Goal: Transaction & Acquisition: Book appointment/travel/reservation

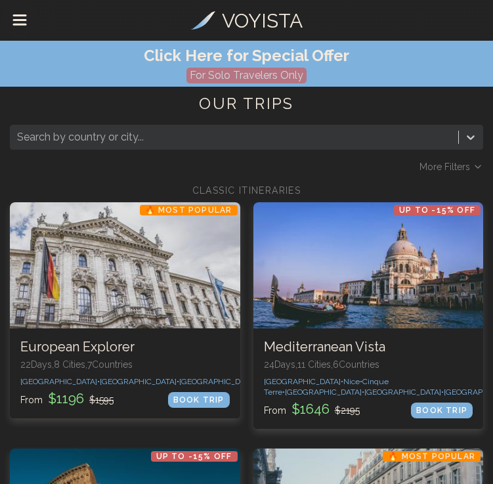
click at [114, 138] on div at bounding box center [234, 137] width 434 height 18
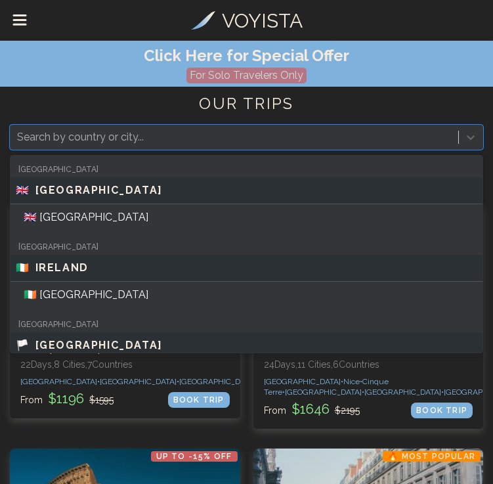
click at [107, 102] on h1 "OUR TRIPS" at bounding box center [246, 109] width 473 height 32
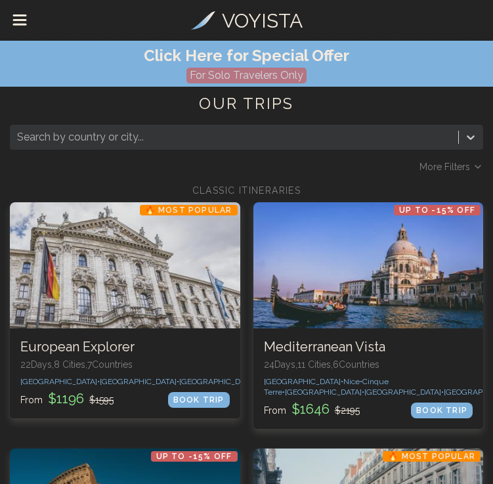
click at [182, 129] on div at bounding box center [234, 137] width 434 height 18
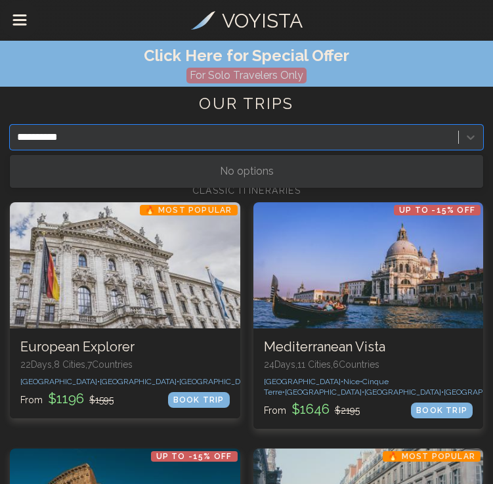
click at [35, 137] on input "**********" at bounding box center [44, 137] width 54 height 16
type input "**********"
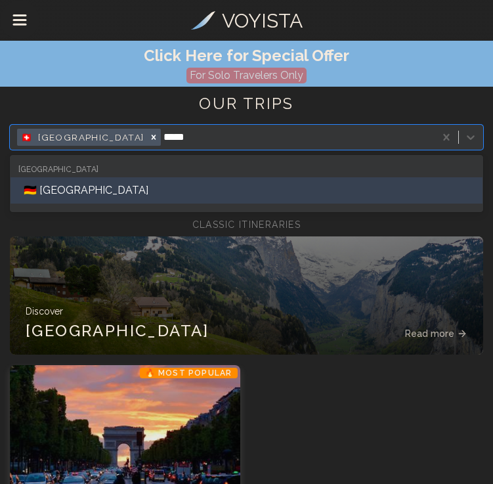
type input "******"
click at [167, 190] on div "🇩🇪 Munich" at bounding box center [247, 190] width 472 height 26
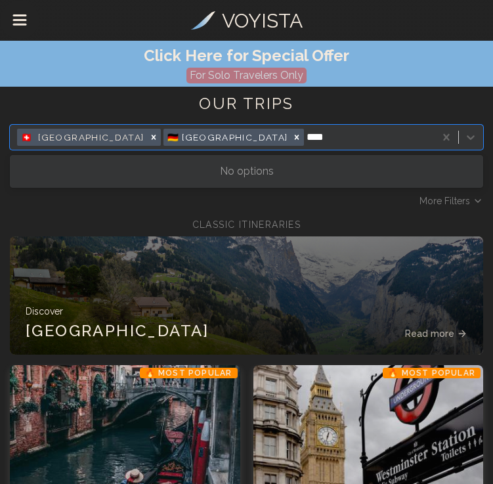
type input "***"
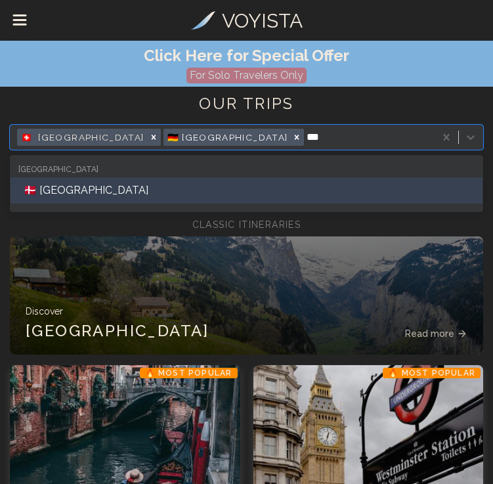
click at [133, 200] on div "🇩🇰 Copenhagen" at bounding box center [247, 190] width 472 height 26
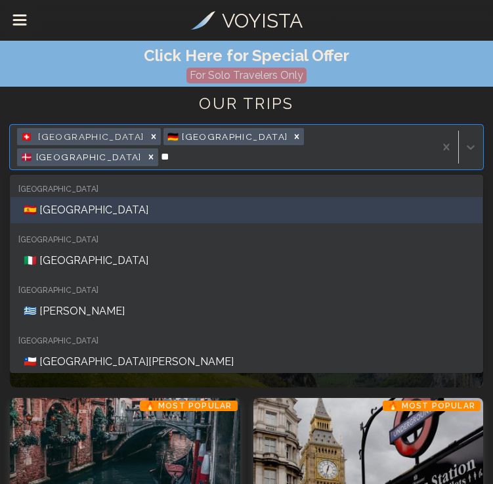
type input "***"
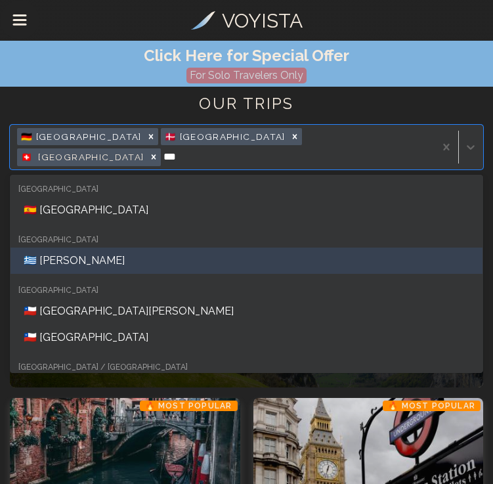
click at [61, 247] on div "🇬🇷 Santorini" at bounding box center [247, 260] width 472 height 26
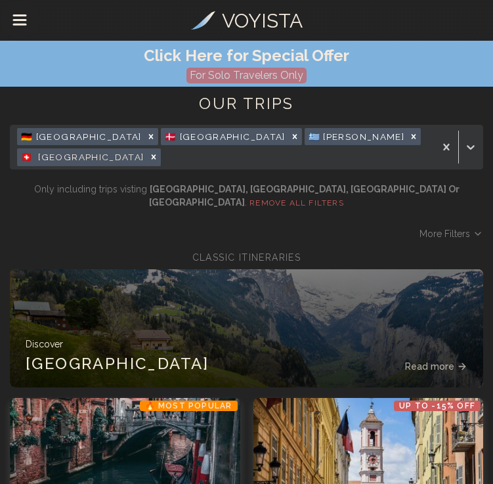
click at [113, 227] on div "More Filters" at bounding box center [246, 233] width 473 height 13
click at [435, 227] on span "More Filters" at bounding box center [444, 233] width 51 height 13
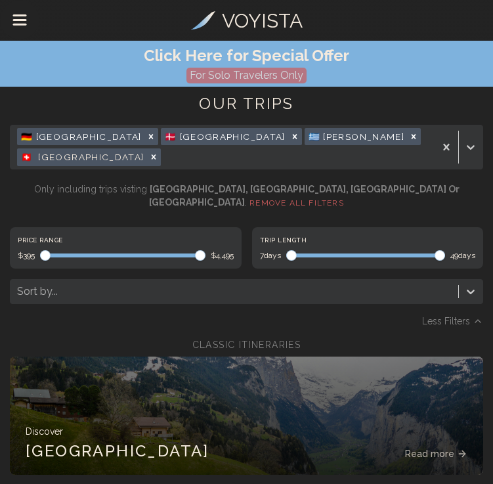
click at [146, 253] on span at bounding box center [122, 255] width 165 height 4
click at [108, 250] on span "Maximum" at bounding box center [108, 255] width 11 height 11
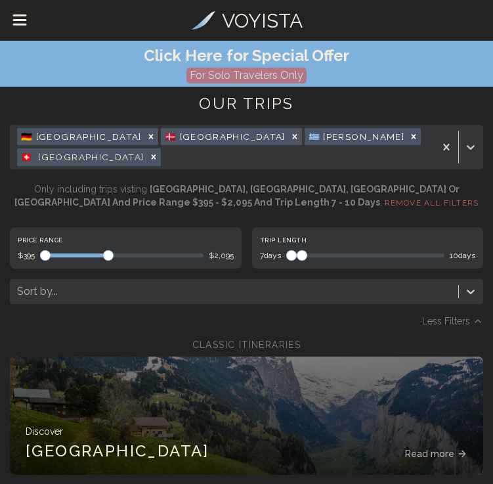
click at [301, 250] on span "Maximum" at bounding box center [302, 255] width 11 height 11
click at [350, 314] on div "Less Filters" at bounding box center [246, 320] width 473 height 13
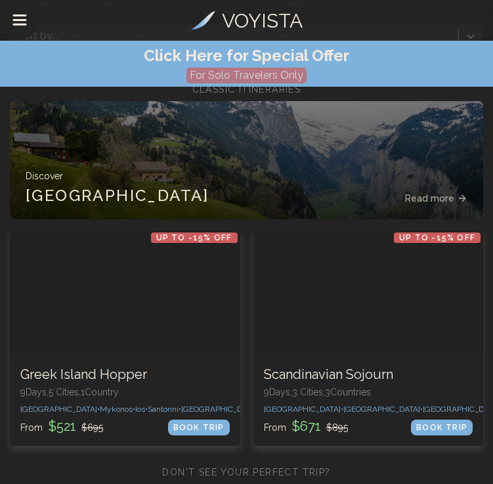
scroll to position [274, 0]
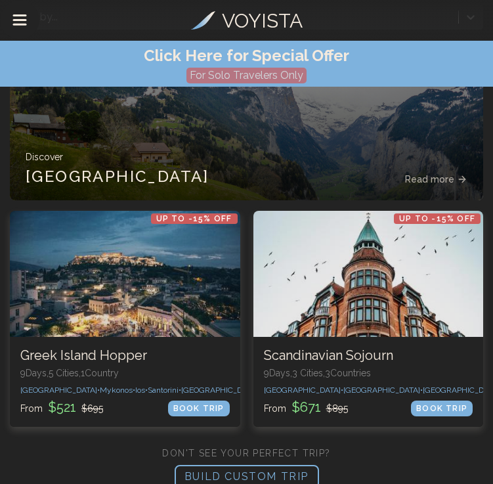
click at [248, 465] on p "BUILD CUSTOM TRIP" at bounding box center [247, 477] width 144 height 24
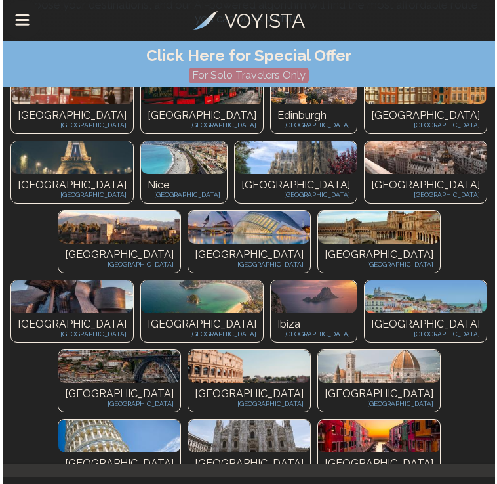
scroll to position [0, 0]
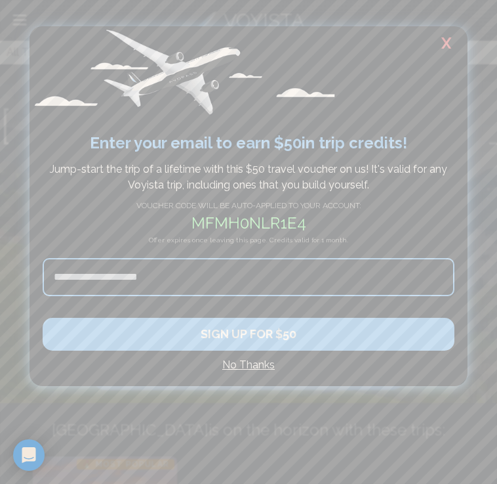
click at [442, 47] on h2 "X" at bounding box center [447, 43] width 42 height 34
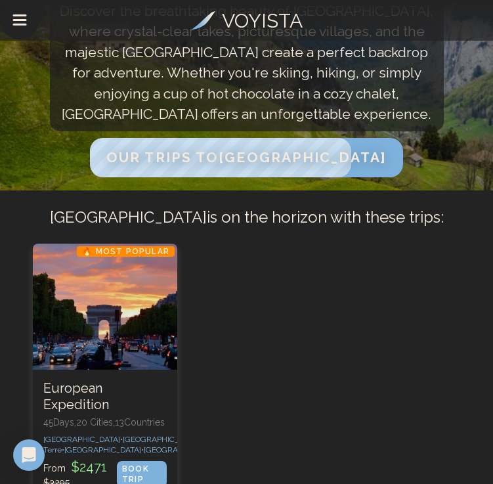
scroll to position [213, 0]
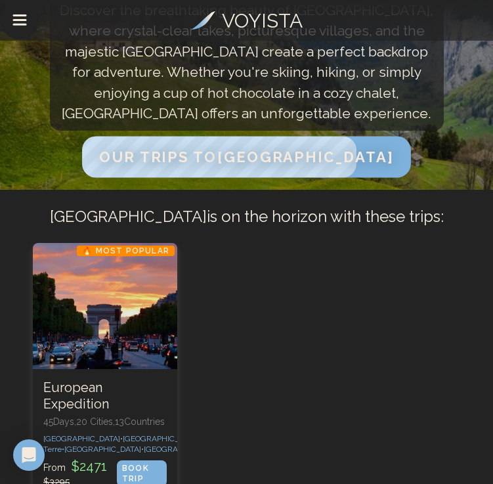
click at [264, 152] on span "Our Trips to [GEOGRAPHIC_DATA]" at bounding box center [246, 156] width 294 height 17
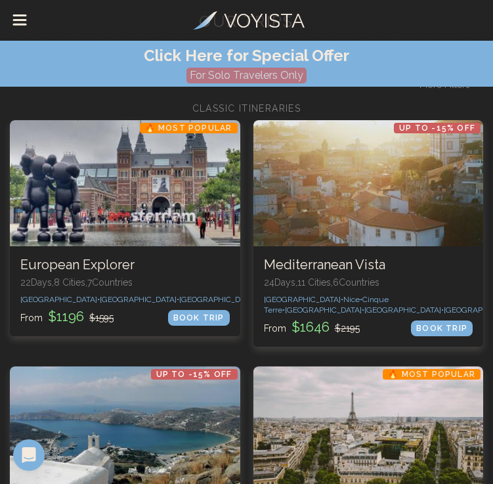
scroll to position [96, 0]
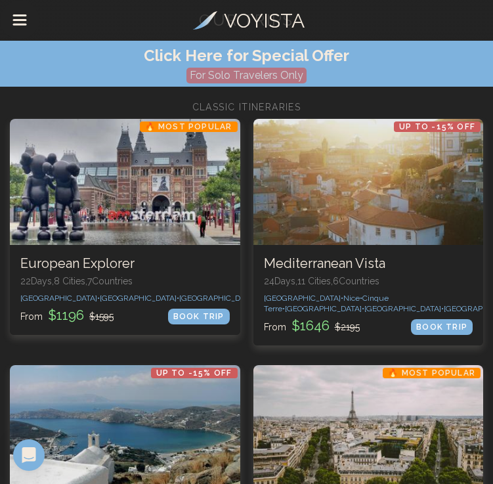
click at [471, 85] on div "Click Here for Special Offer For Solo Travelers Only" at bounding box center [246, 64] width 493 height 46
click at [460, 80] on div "Click Here for Special Offer For Solo Travelers Only" at bounding box center [246, 64] width 493 height 46
click at [479, 83] on div "Click Here for Special Offer For Solo Travelers Only" at bounding box center [246, 64] width 493 height 46
click at [466, 79] on div "Click Here for Special Offer For Solo Travelers Only" at bounding box center [246, 64] width 493 height 46
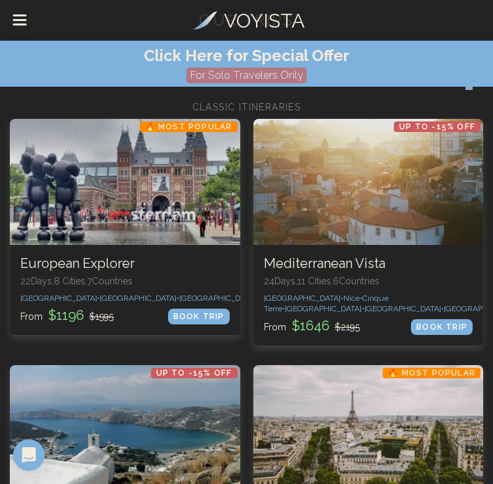
click at [480, 87] on icon at bounding box center [478, 83] width 11 height 11
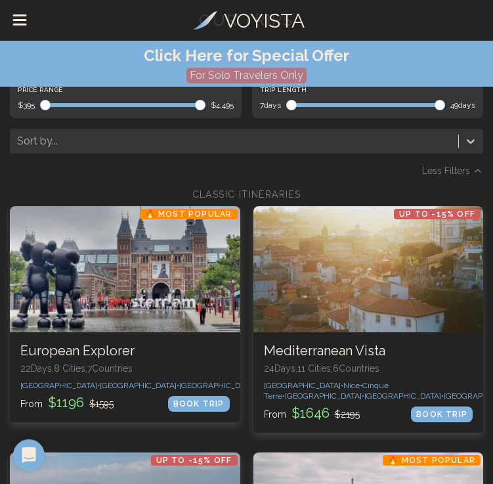
click at [384, 107] on div "7 days 49 days" at bounding box center [368, 105] width 216 height 11
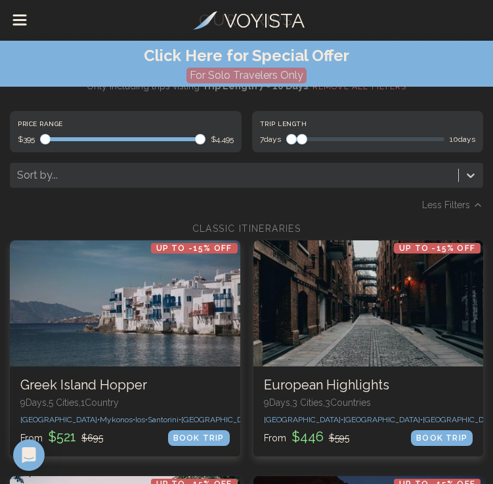
click at [300, 134] on span "Maximum" at bounding box center [302, 139] width 11 height 11
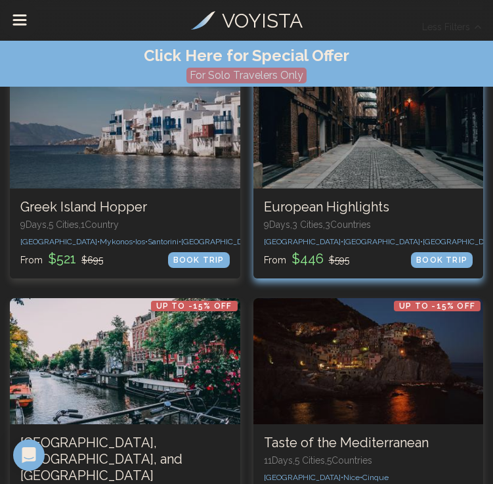
scroll to position [263, 0]
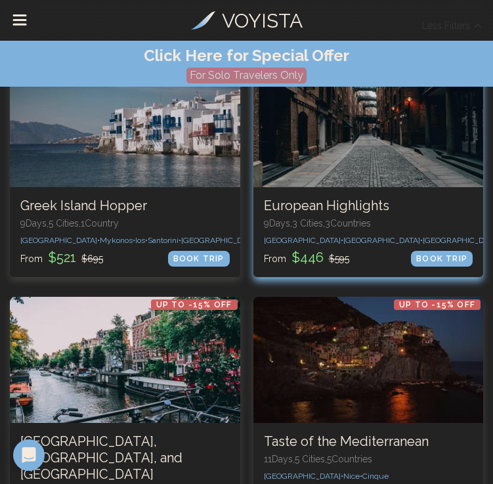
click at [356, 220] on p "9 Days, 3 Cities, 3 Countr ies" at bounding box center [368, 223] width 209 height 13
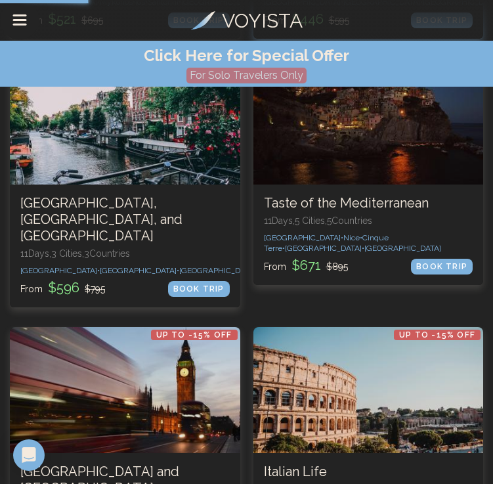
scroll to position [516, 0]
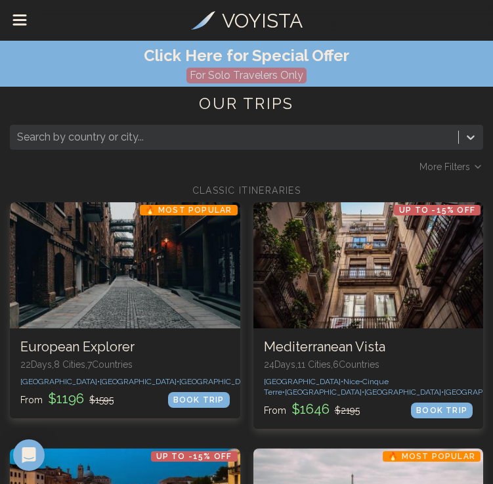
click at [473, 164] on icon at bounding box center [478, 166] width 11 height 11
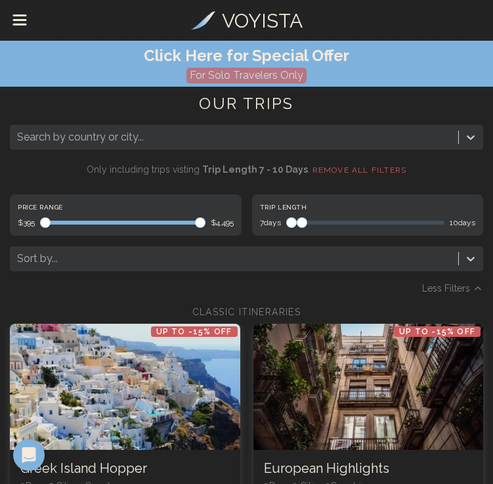
click at [298, 217] on span "Maximum" at bounding box center [302, 222] width 11 height 11
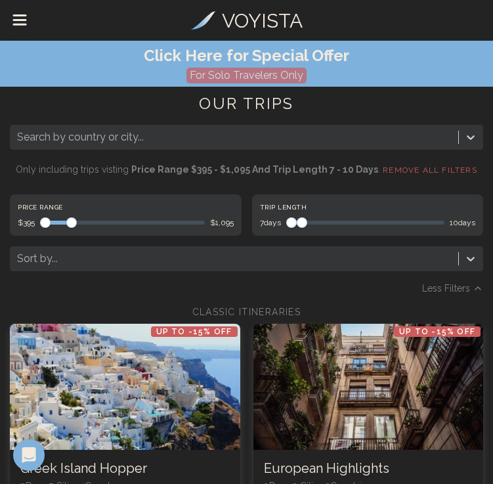
click at [68, 221] on span "Maximum" at bounding box center [71, 222] width 11 height 11
click at [133, 278] on div "Search by country or city... Only including trips visting price range $395 - $1…" at bounding box center [246, 210] width 473 height 170
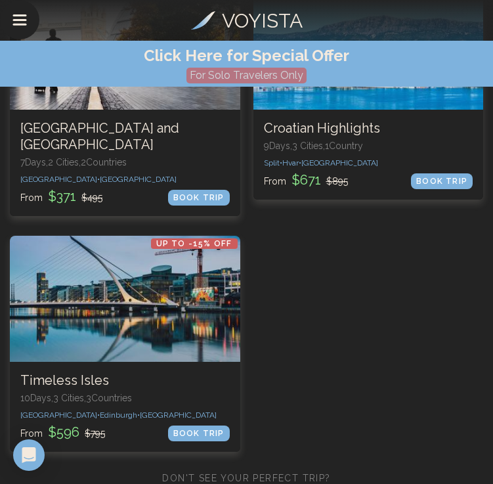
scroll to position [1311, 0]
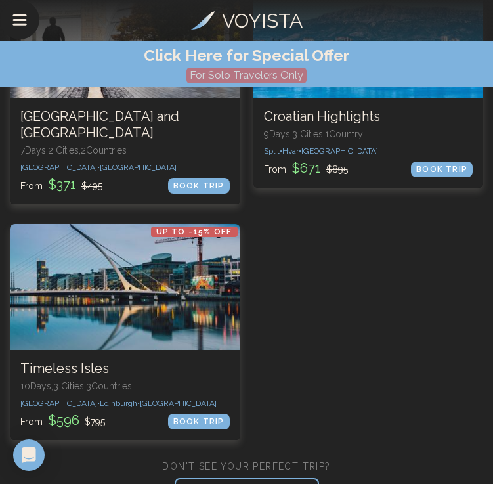
click at [264, 478] on p "BUILD CUSTOM TRIP" at bounding box center [247, 490] width 144 height 24
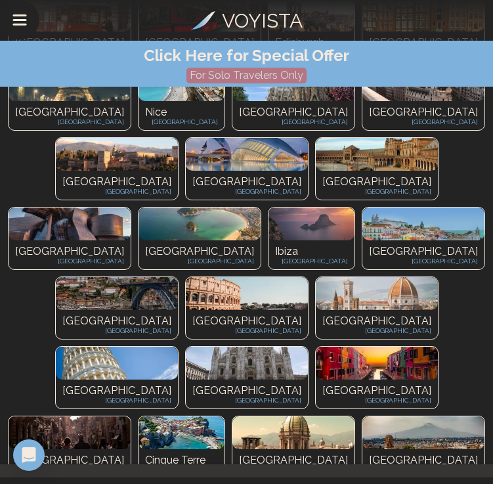
scroll to position [233, 0]
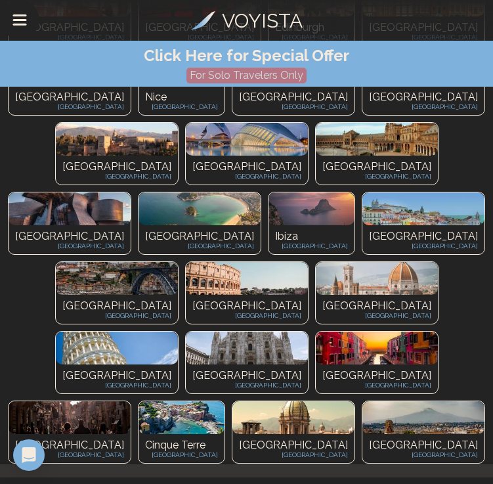
click at [113, 471] on img at bounding box center [70, 487] width 86 height 33
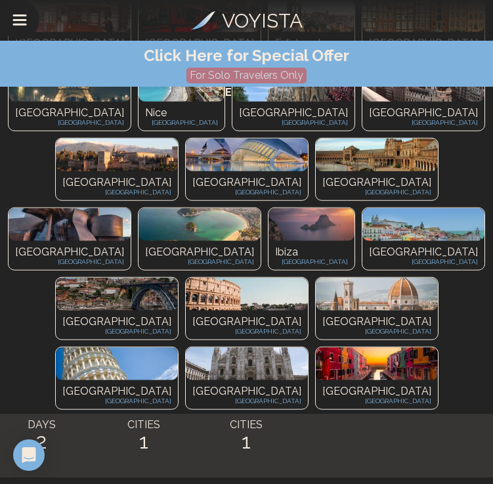
scroll to position [354, 0]
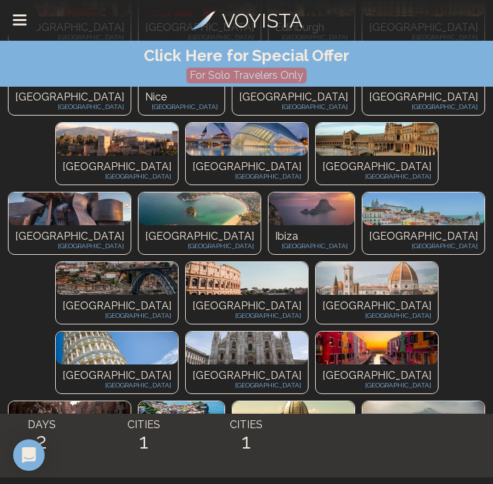
click at [95, 471] on img at bounding box center [52, 487] width 86 height 33
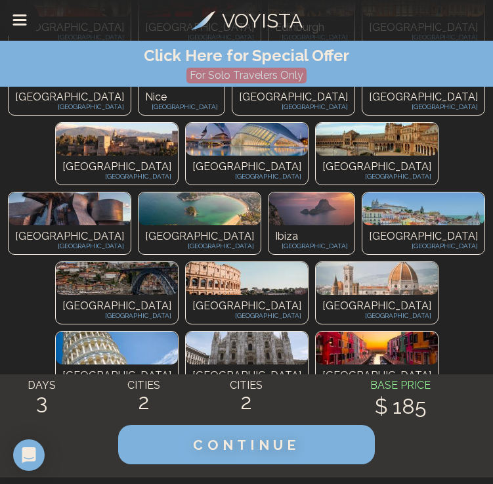
click at [208, 471] on img at bounding box center [247, 487] width 122 height 33
click at [308, 471] on img at bounding box center [329, 487] width 122 height 33
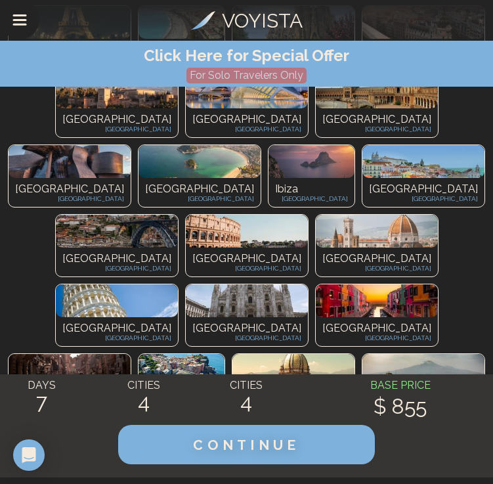
scroll to position [405, 0]
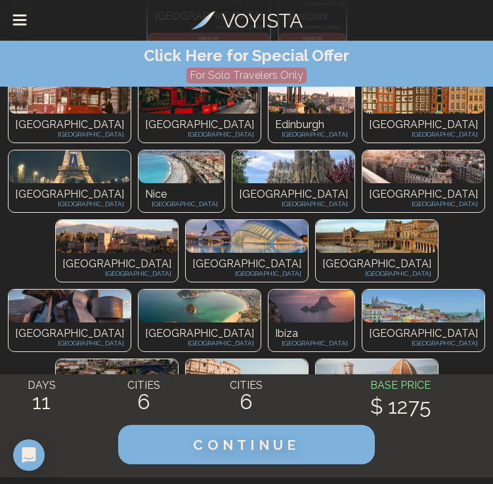
scroll to position [339, 0]
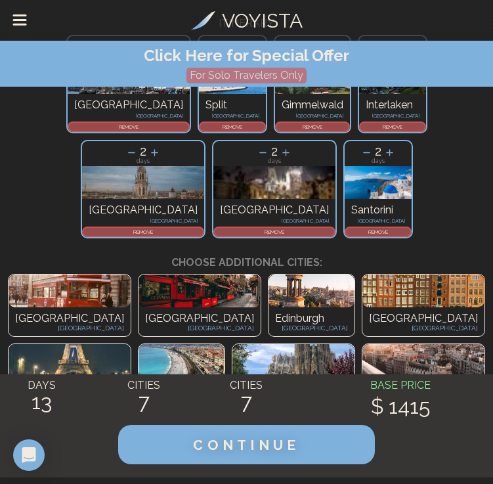
scroll to position [166, 0]
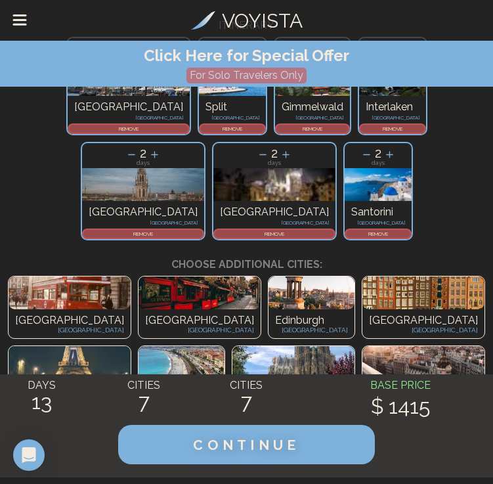
click at [362, 276] on img at bounding box center [423, 292] width 122 height 33
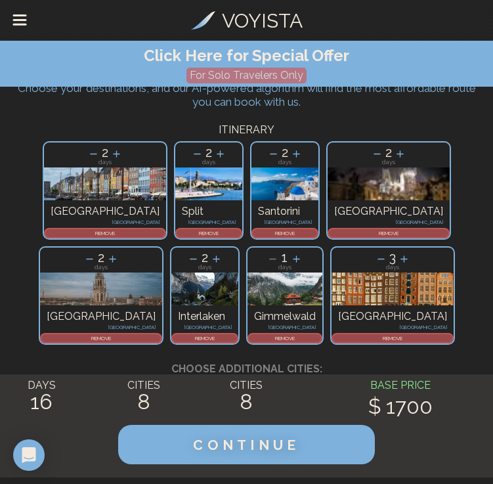
scroll to position [60, 0]
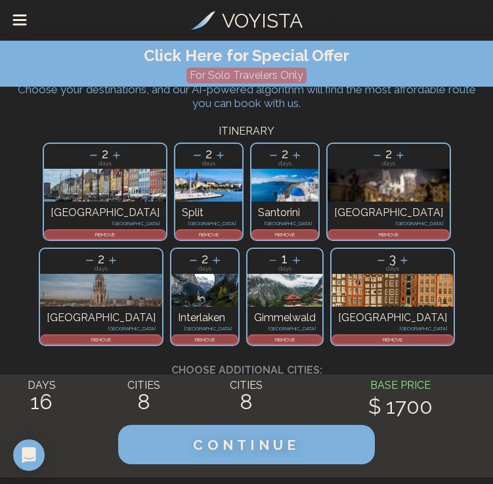
click at [333, 339] on p "REMOVE" at bounding box center [392, 339] width 119 height 8
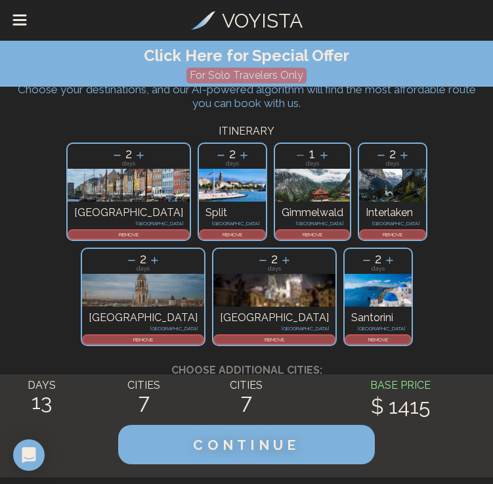
click at [334, 335] on p "REMOVE" at bounding box center [274, 339] width 119 height 8
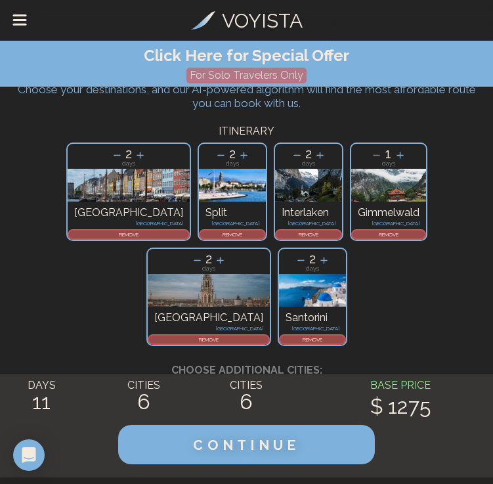
click at [200, 232] on p "REMOVE" at bounding box center [232, 234] width 64 height 8
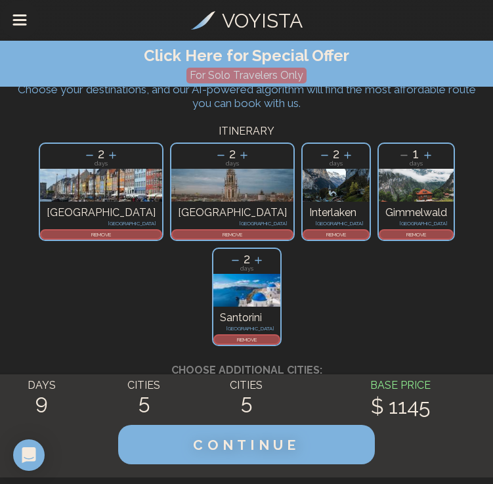
click at [318, 152] on icon at bounding box center [325, 155] width 14 height 14
click at [341, 154] on icon at bounding box center [348, 155] width 14 height 14
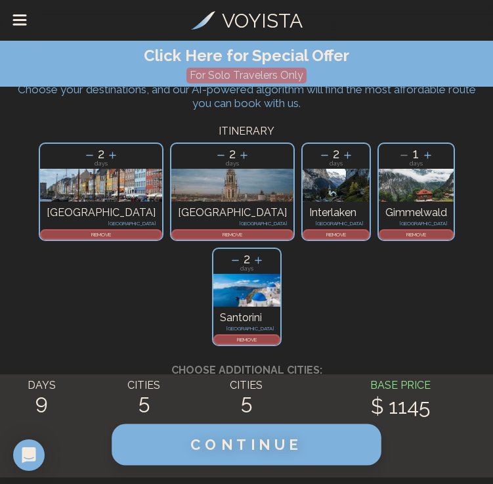
click at [248, 444] on span "CONTINUE" at bounding box center [246, 444] width 112 height 17
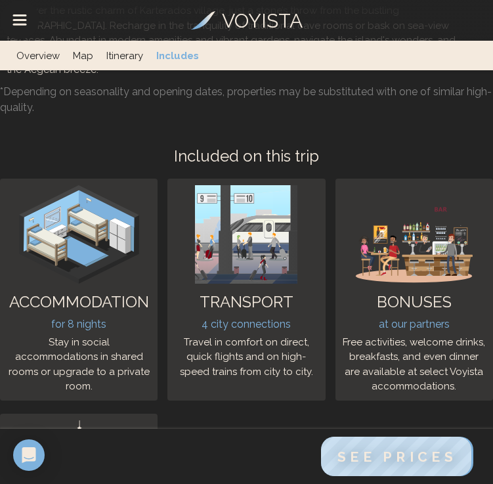
scroll to position [5732, 0]
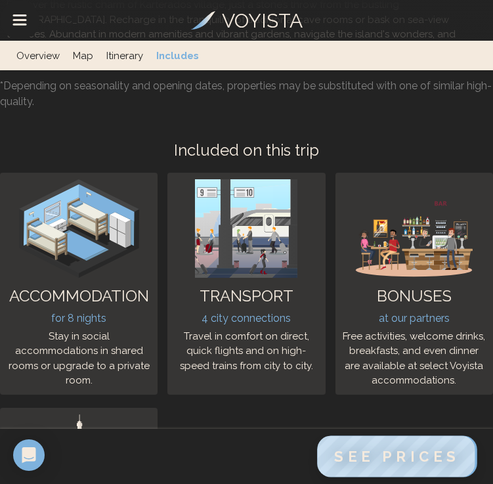
click at [347, 460] on span "See Prices" at bounding box center [396, 456] width 125 height 17
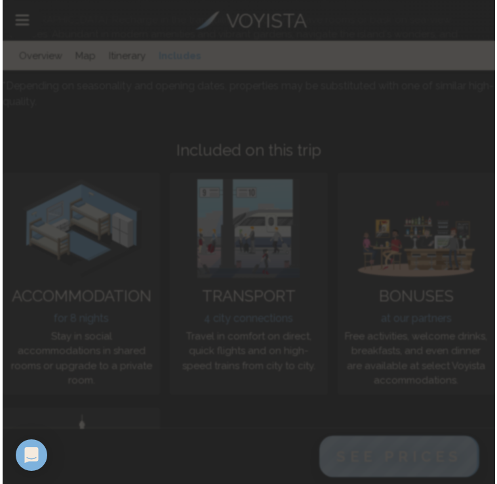
scroll to position [5717, 0]
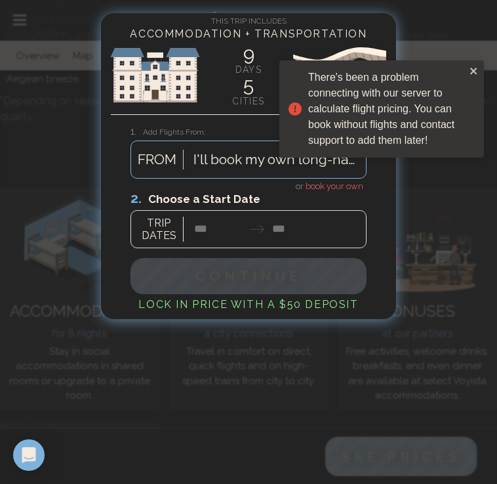
click at [216, 229] on div at bounding box center [249, 219] width 236 height 58
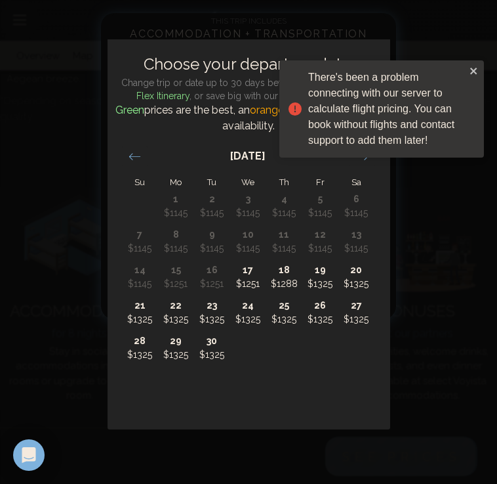
click at [366, 159] on div "There's been a problem connecting with our server to calculate flight pricing. …" at bounding box center [382, 114] width 210 height 113
click at [469, 72] on div "There's been a problem connecting with our server to calculate flight pricing. …" at bounding box center [377, 109] width 185 height 87
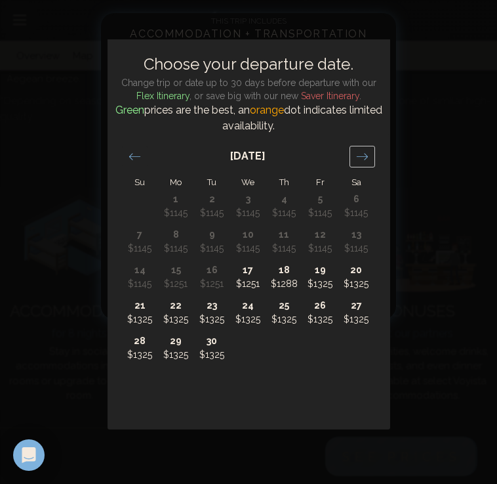
click at [369, 154] on div "Move forward to switch to the next month." at bounding box center [363, 157] width 26 height 22
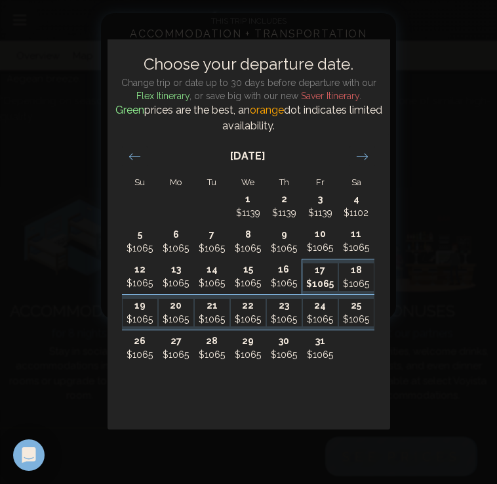
click at [320, 270] on p "17" at bounding box center [320, 270] width 35 height 14
type input "********"
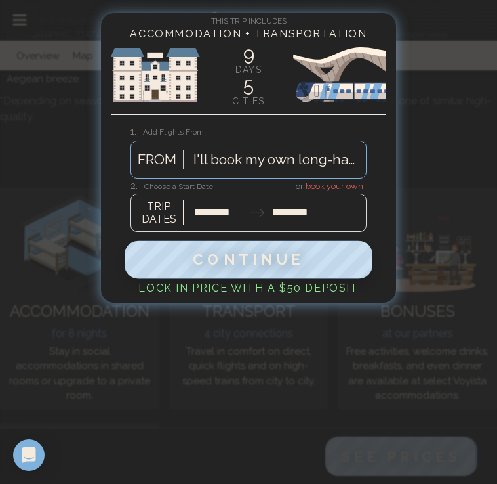
click at [285, 267] on span "Continue" at bounding box center [249, 259] width 112 height 17
